Goal: Information Seeking & Learning: Learn about a topic

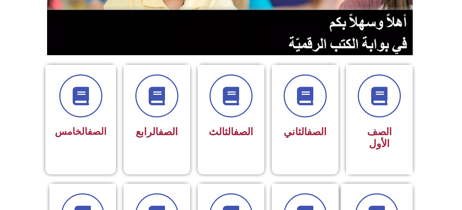
scroll to position [185, 0]
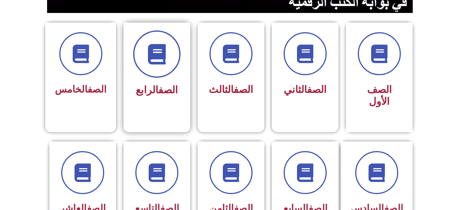
click at [164, 64] on icon at bounding box center [157, 54] width 20 height 20
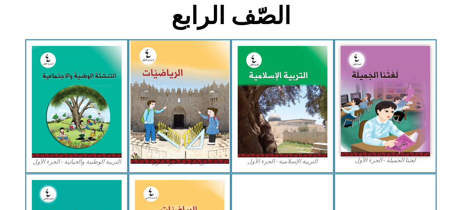
scroll to position [185, 0]
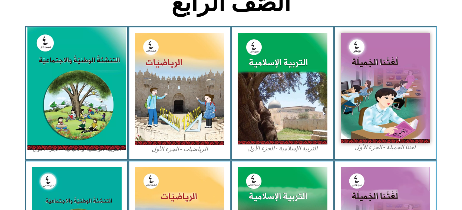
click at [46, 90] on img at bounding box center [76, 88] width 99 height 123
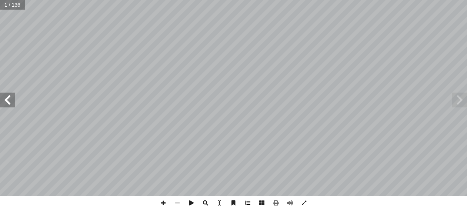
click at [245, 201] on span at bounding box center [248, 203] width 14 height 14
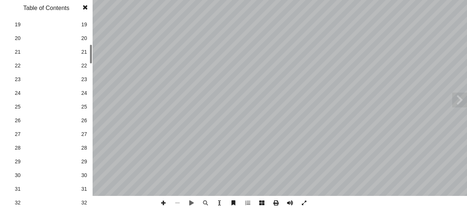
click at [66, 3] on div "Table of Contents 1 1 2 2 3 3 4 4 5 5 6 6 7 7 8 8 9 9 10 10 11 11 12 12 13 13 1…" at bounding box center [46, 105] width 93 height 210
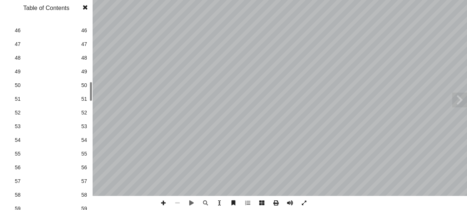
click at [53, 186] on link "57 57" at bounding box center [45, 182] width 83 height 14
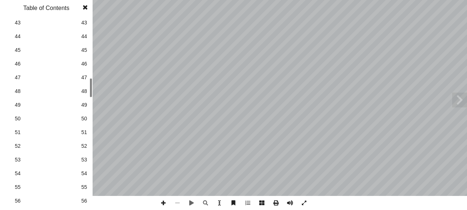
click at [36, 156] on link "53 53" at bounding box center [45, 160] width 83 height 14
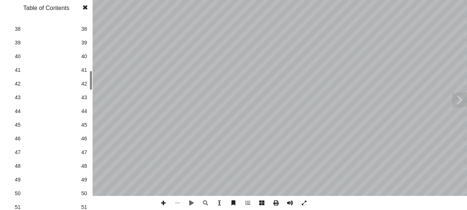
click at [76, 123] on link "45 45" at bounding box center [45, 125] width 83 height 14
click at [79, 55] on link "40 40" at bounding box center [45, 57] width 83 height 14
click at [86, 7] on span at bounding box center [85, 7] width 13 height 15
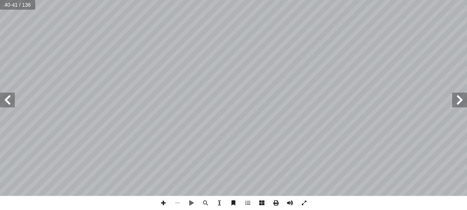
click at [9, 104] on span at bounding box center [7, 100] width 15 height 15
click at [162, 205] on span at bounding box center [163, 203] width 14 height 14
click at [162, 200] on span at bounding box center [163, 203] width 14 height 14
